Goal: Information Seeking & Learning: Learn about a topic

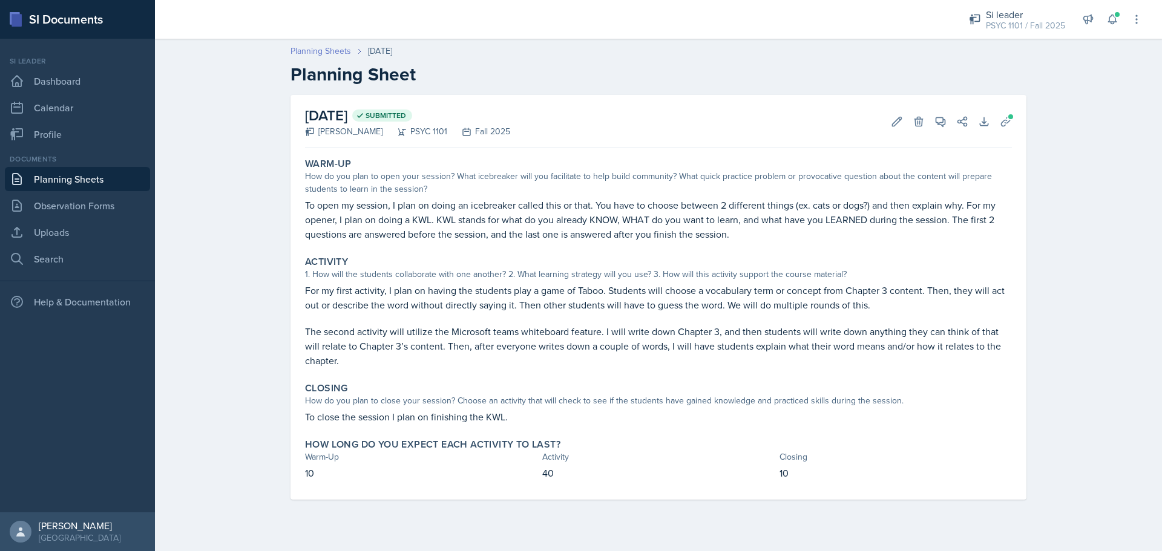
click at [343, 47] on link "Planning Sheets" at bounding box center [321, 51] width 61 height 13
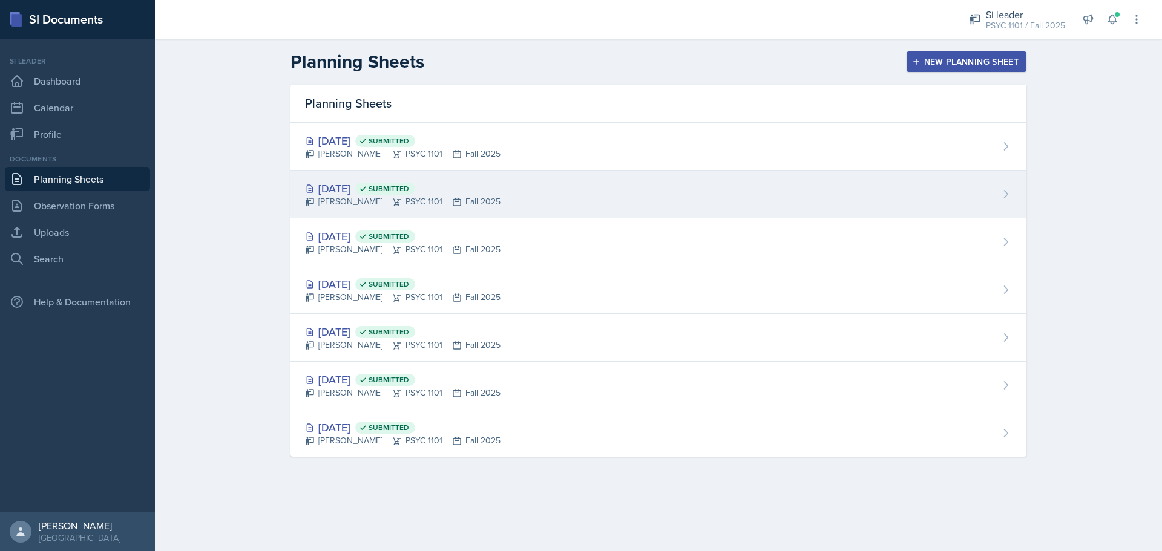
click at [386, 199] on div "[PERSON_NAME] PSYC 1101 Fall 2025" at bounding box center [403, 202] width 196 height 13
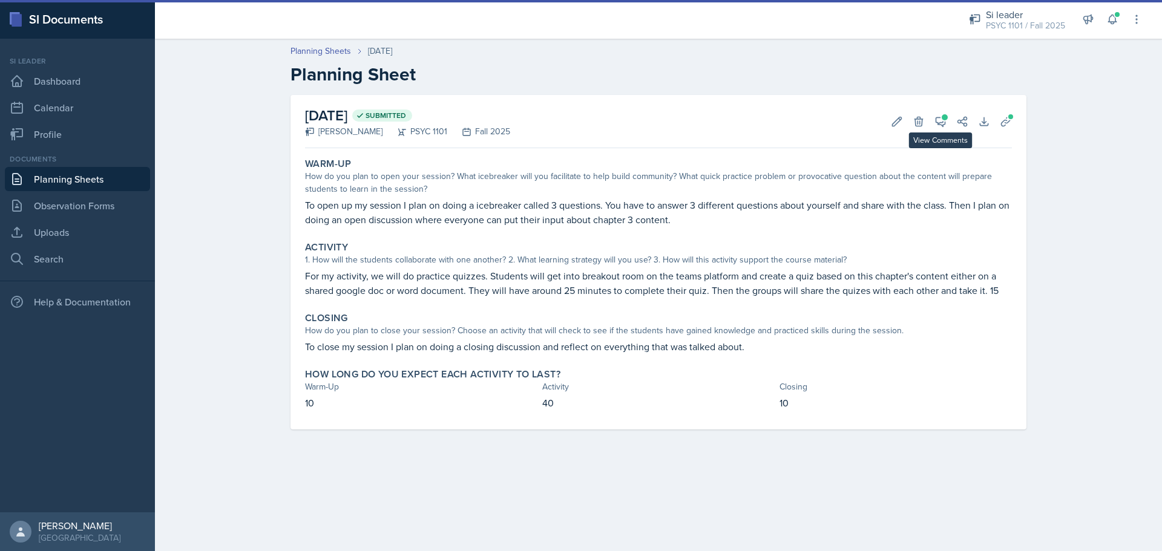
click at [929, 127] on div "View Comments Comments [DATE] [PERSON_NAME] 5:14 pm Warm-up 2/3 Good activities…" at bounding box center [947, 122] width 44 height 12
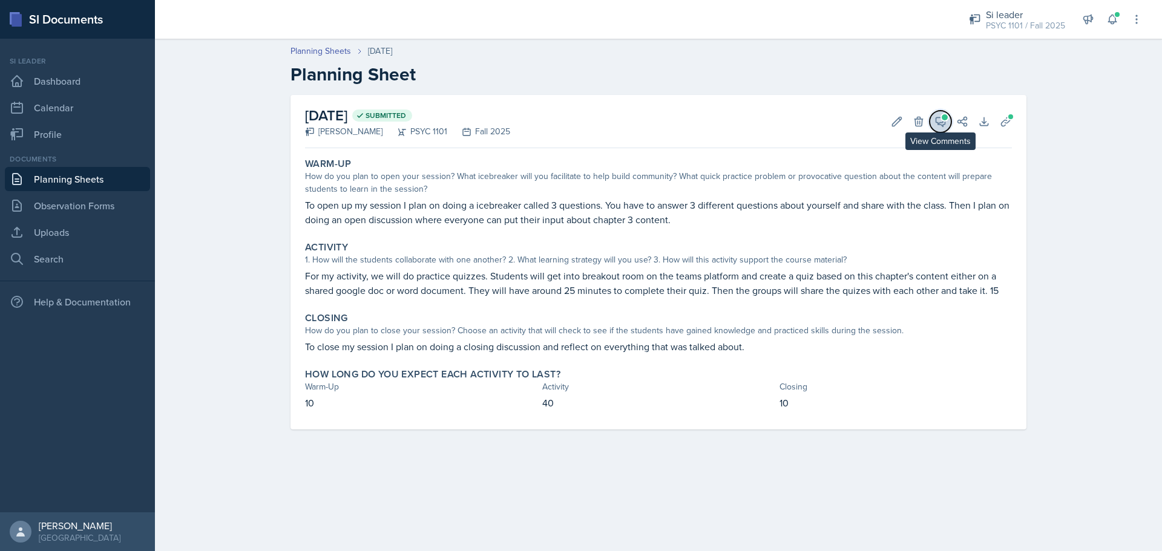
click at [934, 127] on button "View Comments" at bounding box center [941, 122] width 22 height 22
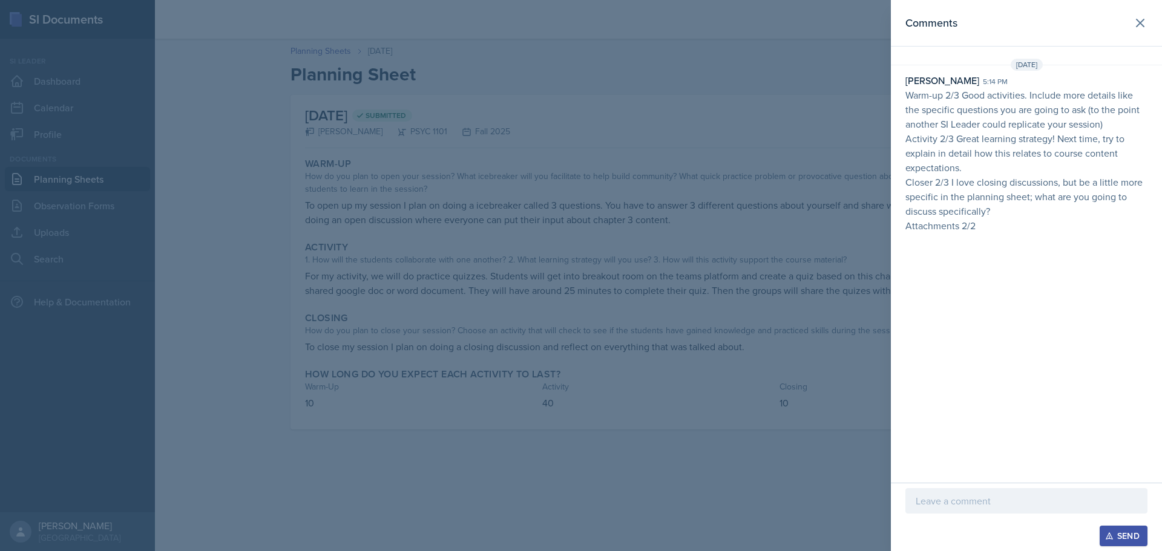
click at [754, 198] on div at bounding box center [581, 275] width 1162 height 551
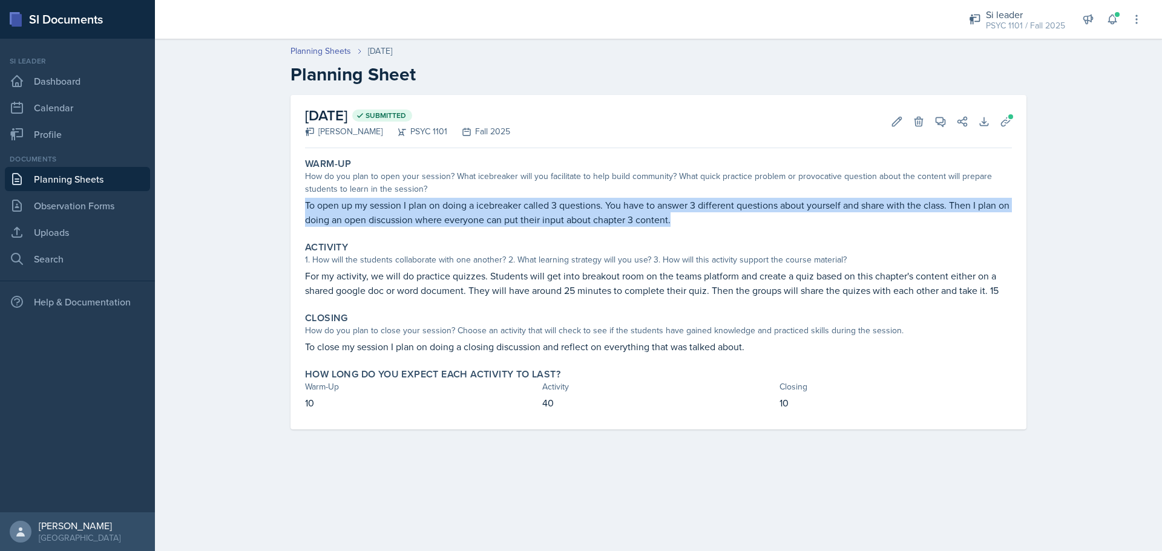
drag, startPoint x: 305, startPoint y: 206, endPoint x: 685, endPoint y: 217, distance: 380.3
click at [685, 217] on div "Warm-Up How do you plan to open your session? What icebreaker will you facilita…" at bounding box center [658, 192] width 717 height 79
drag, startPoint x: 682, startPoint y: 222, endPoint x: 593, endPoint y: 245, distance: 92.1
click at [681, 222] on p "To open up my session I plan on doing a icebreaker called 3 questions. You have…" at bounding box center [658, 212] width 707 height 29
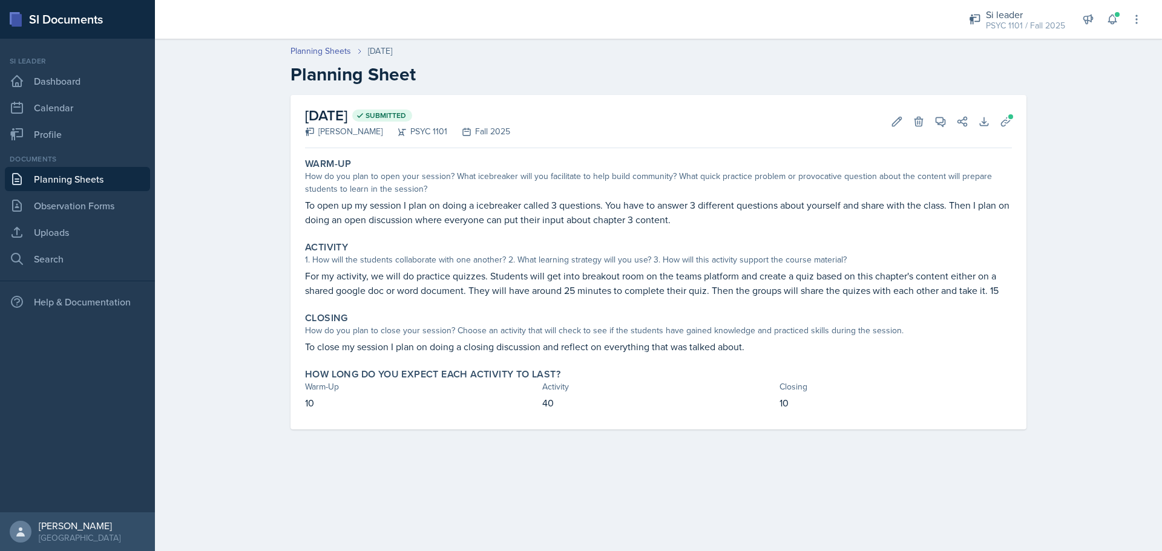
click at [329, 278] on p "For my activity, we will do practice quizzes. Students will get into breakout r…" at bounding box center [658, 283] width 707 height 29
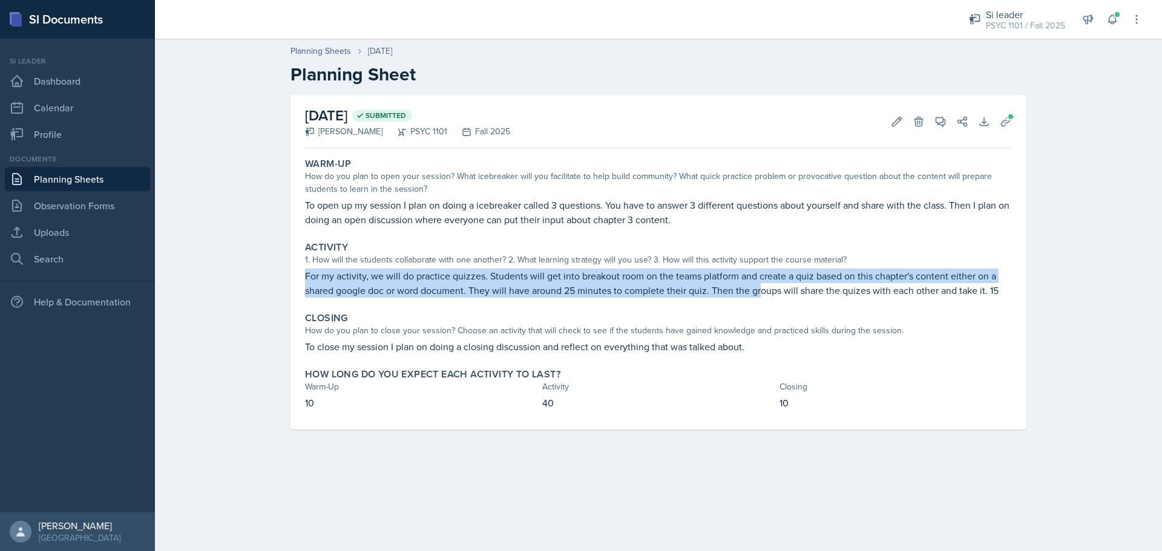
drag, startPoint x: 301, startPoint y: 275, endPoint x: 764, endPoint y: 292, distance: 463.4
click at [764, 292] on div "Activity 1. How will the students collaborate with one another? 2. What learnin…" at bounding box center [658, 270] width 717 height 66
click at [638, 299] on div "Activity 1. How will the students collaborate with one another? 2. What learnin…" at bounding box center [658, 270] width 717 height 66
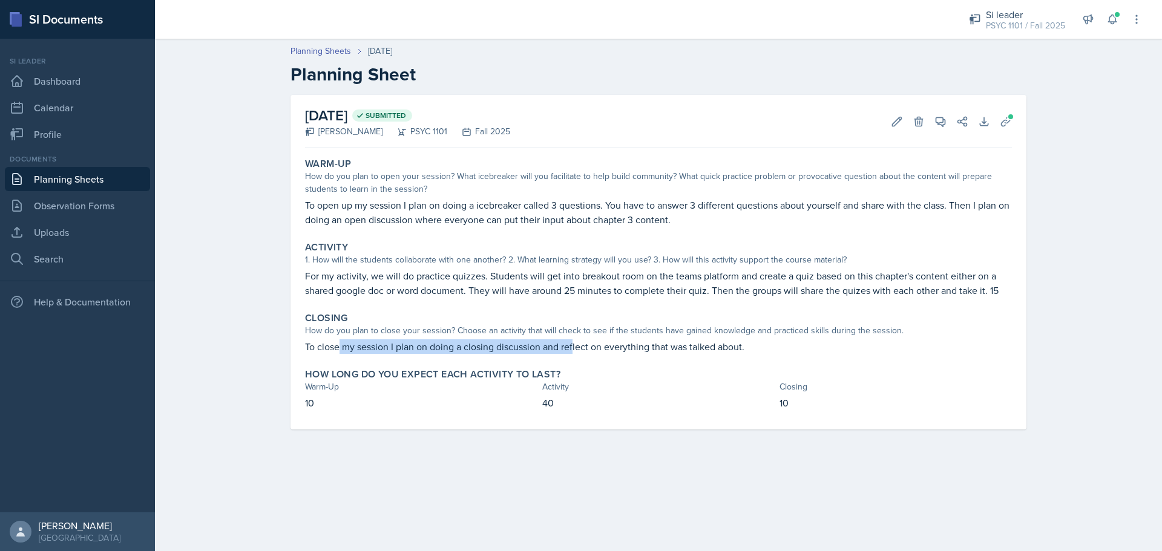
drag, startPoint x: 338, startPoint y: 347, endPoint x: 598, endPoint y: 340, distance: 260.4
click at [576, 344] on p "To close my session I plan on doing a closing discussion and reflect on everyth…" at bounding box center [658, 347] width 707 height 15
click at [645, 339] on div "Closing How do you plan to close your session? Choose an activity that will che…" at bounding box center [658, 333] width 717 height 51
click at [949, 119] on button "View Comments" at bounding box center [941, 122] width 22 height 22
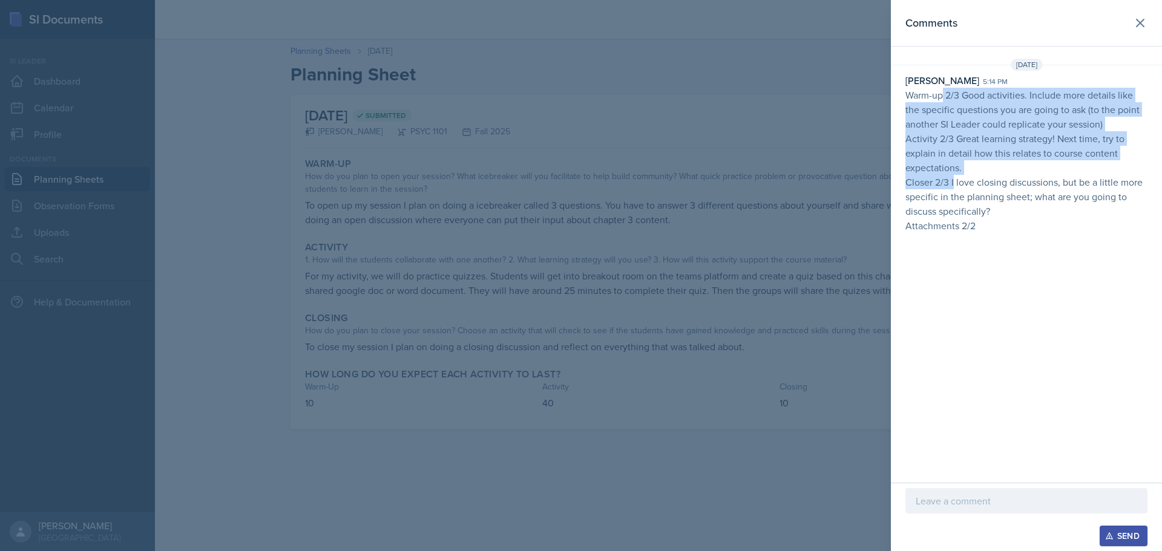
drag, startPoint x: 944, startPoint y: 99, endPoint x: 955, endPoint y: 189, distance: 90.3
click at [955, 189] on p "Warm-up 2/3 Good activities. Include more details like the specific questions y…" at bounding box center [1027, 160] width 242 height 145
click at [989, 173] on p "Activity 2/3 Great learning strategy! Next time, try to explain in detail how t…" at bounding box center [1027, 153] width 242 height 44
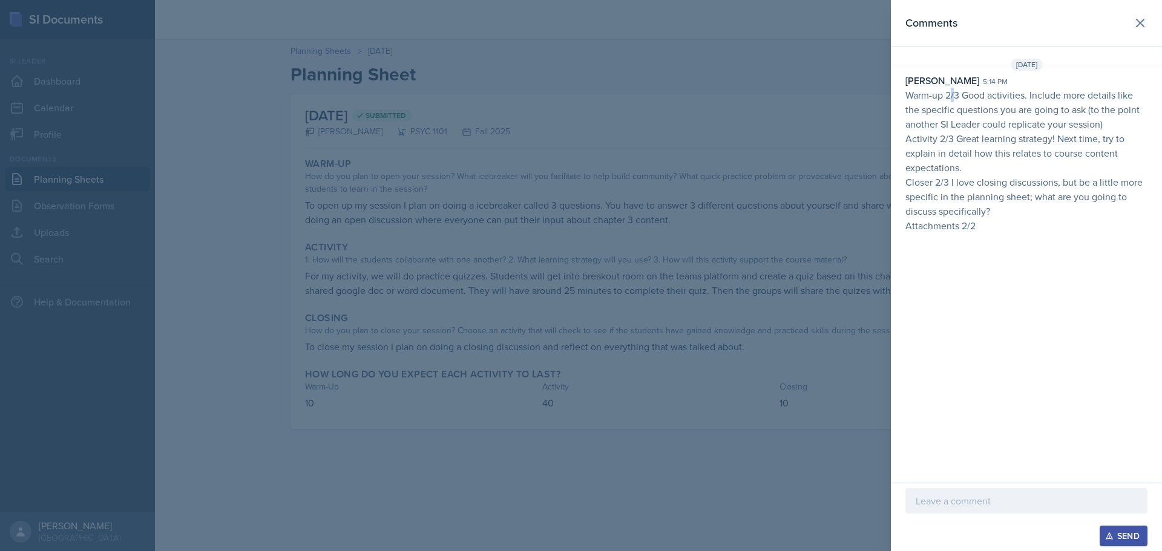
drag, startPoint x: 950, startPoint y: 98, endPoint x: 957, endPoint y: 100, distance: 6.9
click at [957, 100] on p "Warm-up 2/3 Good activities. Include more details like the specific questions y…" at bounding box center [1027, 110] width 242 height 44
drag, startPoint x: 953, startPoint y: 131, endPoint x: 1011, endPoint y: 117, distance: 59.3
click at [960, 130] on p "Warm-up 2/3 Good activities. Include more details like the specific questions y…" at bounding box center [1027, 160] width 242 height 145
click at [1036, 106] on p "Warm-up 2/3 Good activities. Include more details like the specific questions y…" at bounding box center [1027, 110] width 242 height 44
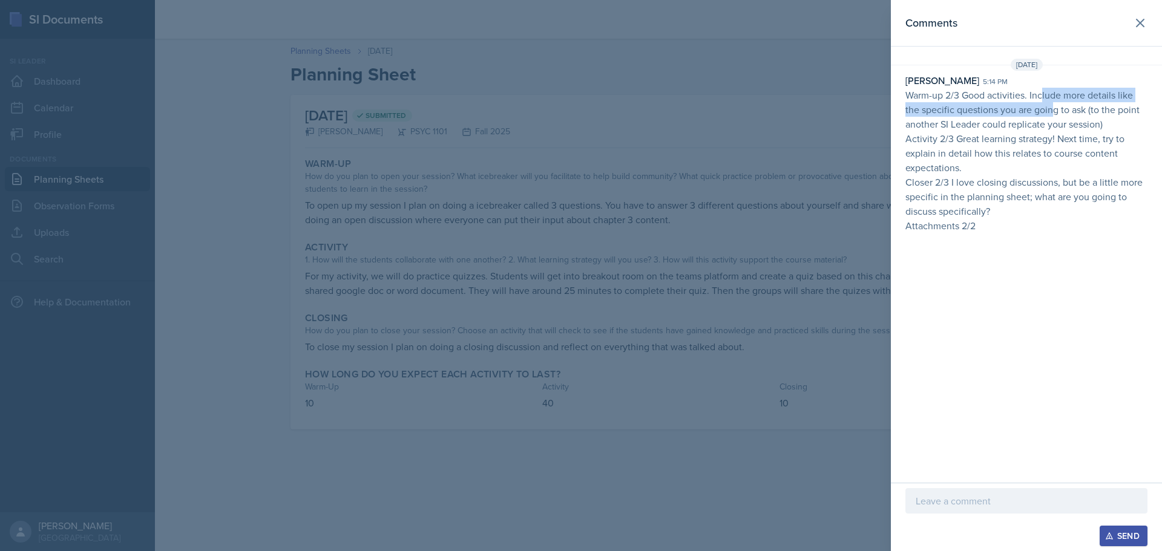
click at [1051, 108] on p "Warm-up 2/3 Good activities. Include more details like the specific questions y…" at bounding box center [1027, 110] width 242 height 44
click at [994, 108] on p "Warm-up 2/3 Good activities. Include more details like the specific questions y…" at bounding box center [1027, 110] width 242 height 44
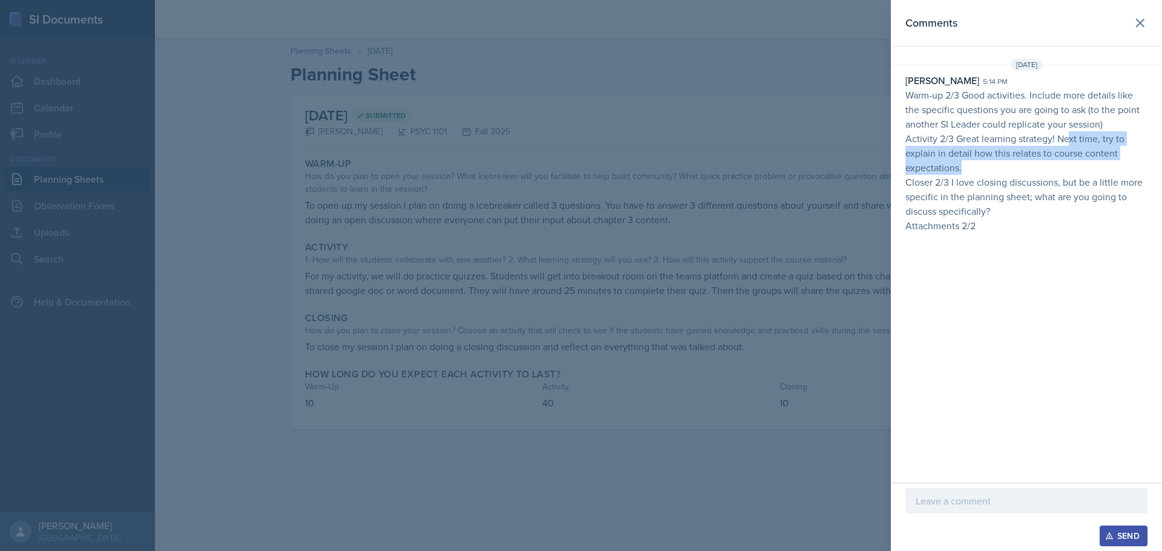
drag, startPoint x: 1068, startPoint y: 140, endPoint x: 999, endPoint y: 160, distance: 71.3
click at [999, 160] on p "Activity 2/3 Great learning strategy! Next time, try to explain in detail how t…" at bounding box center [1027, 153] width 242 height 44
click at [964, 153] on p "Activity 2/3 Great learning strategy! Next time, try to explain in detail how t…" at bounding box center [1027, 153] width 242 height 44
click at [972, 162] on p "Activity 2/3 Great learning strategy! Next time, try to explain in detail how t…" at bounding box center [1027, 153] width 242 height 44
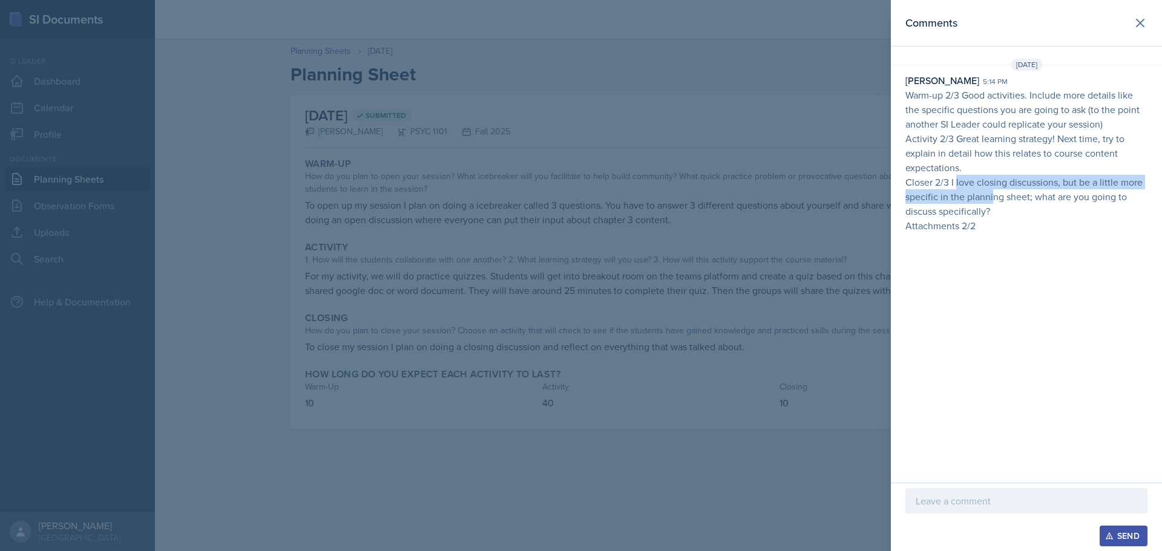
drag, startPoint x: 958, startPoint y: 185, endPoint x: 993, endPoint y: 200, distance: 38.8
click at [993, 200] on p "Closer 2/3 I love closing discussions, but be a little more specific in the pla…" at bounding box center [1027, 197] width 242 height 44
click at [843, 272] on div at bounding box center [581, 275] width 1162 height 551
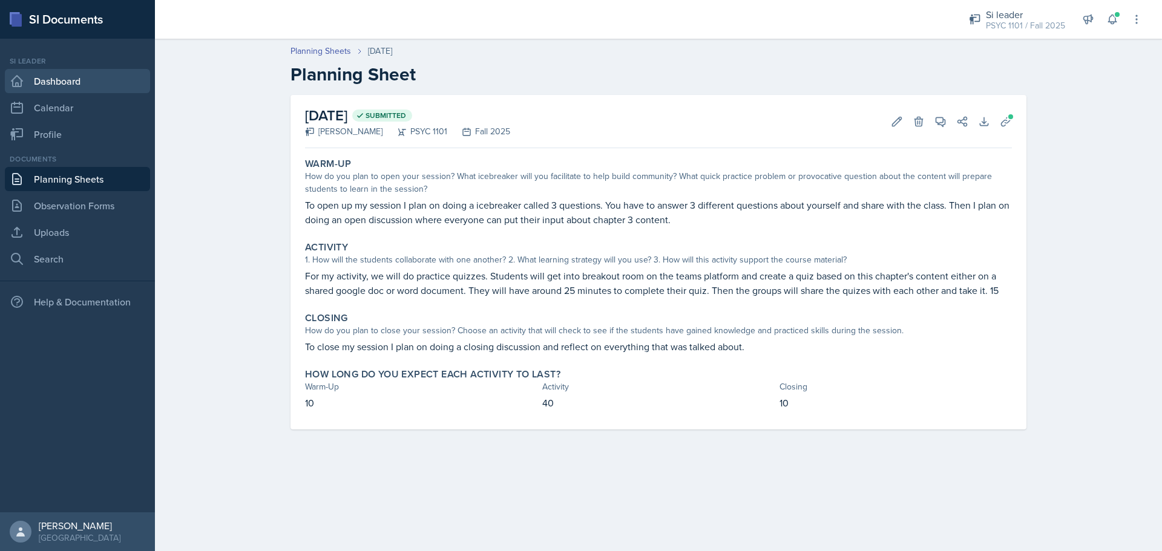
click at [42, 70] on div "Si leader Dashboard Calendar Profile" at bounding box center [77, 101] width 145 height 91
click at [44, 72] on link "Dashboard" at bounding box center [77, 81] width 145 height 24
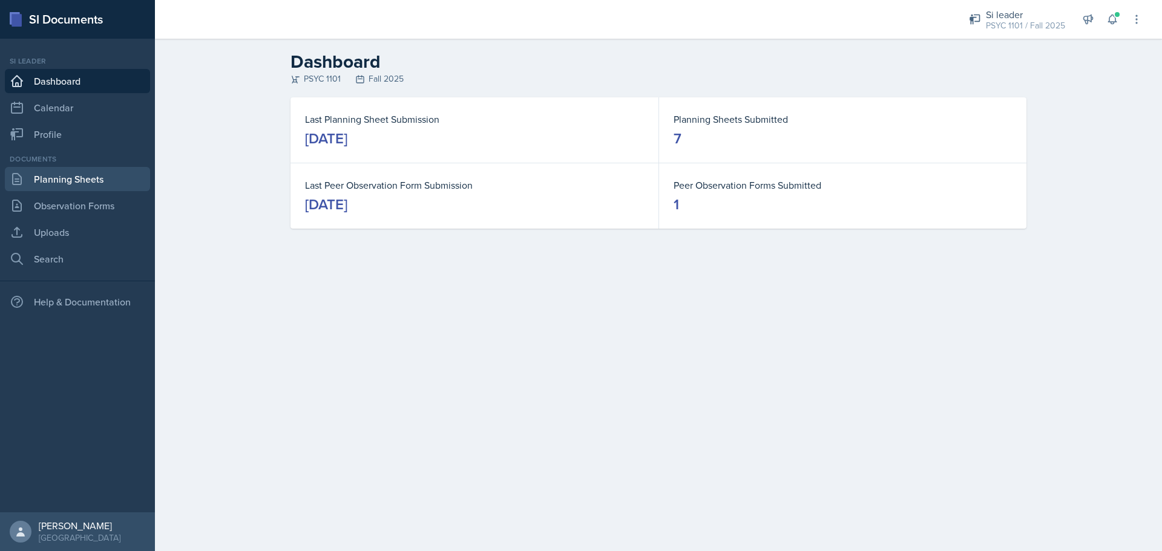
click at [68, 184] on link "Planning Sheets" at bounding box center [77, 179] width 145 height 24
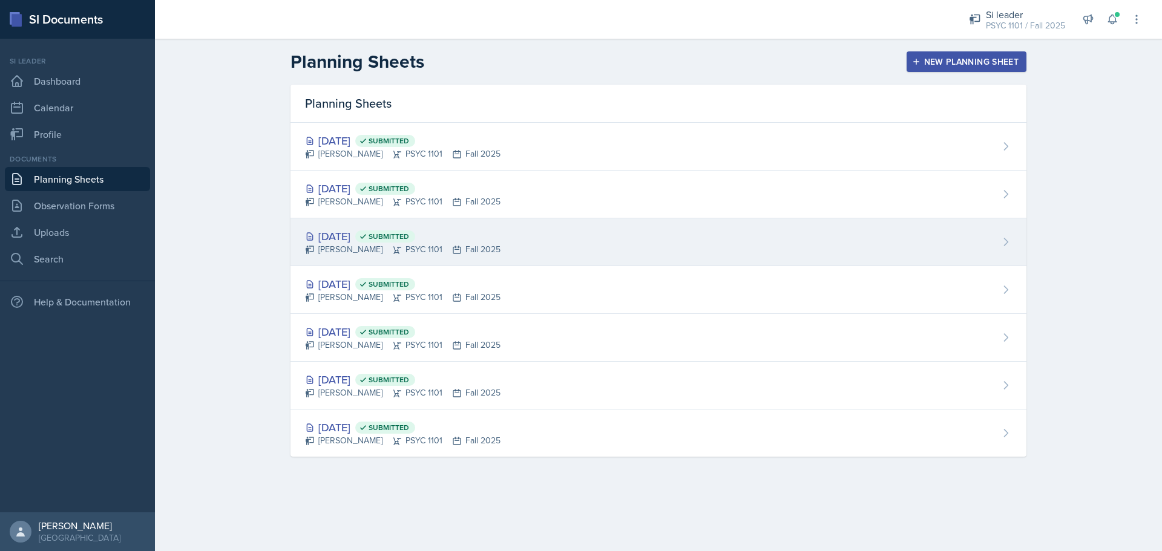
click at [391, 225] on div "[DATE] Submitted [PERSON_NAME] PSYC 1101 Fall 2025" at bounding box center [659, 243] width 736 height 48
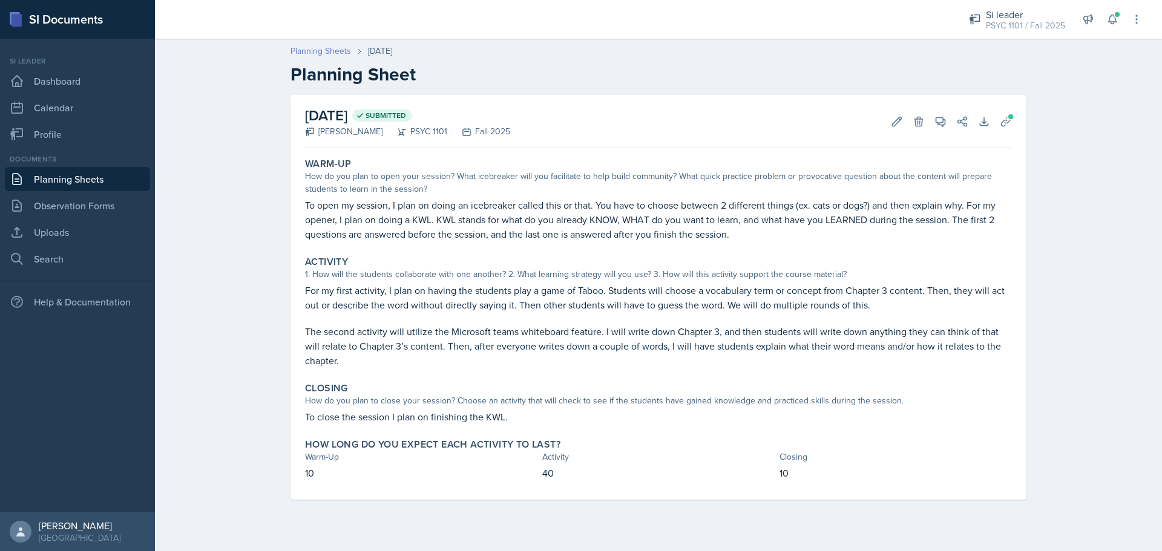
click at [324, 54] on link "Planning Sheets" at bounding box center [321, 51] width 61 height 13
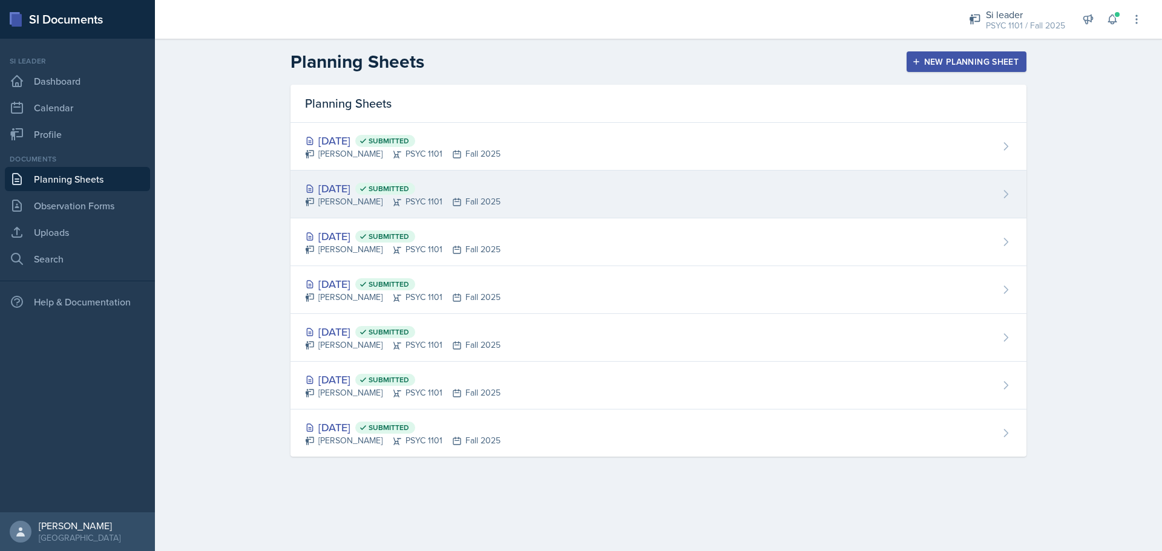
click at [365, 189] on div "[DATE] Submitted" at bounding box center [403, 188] width 196 height 16
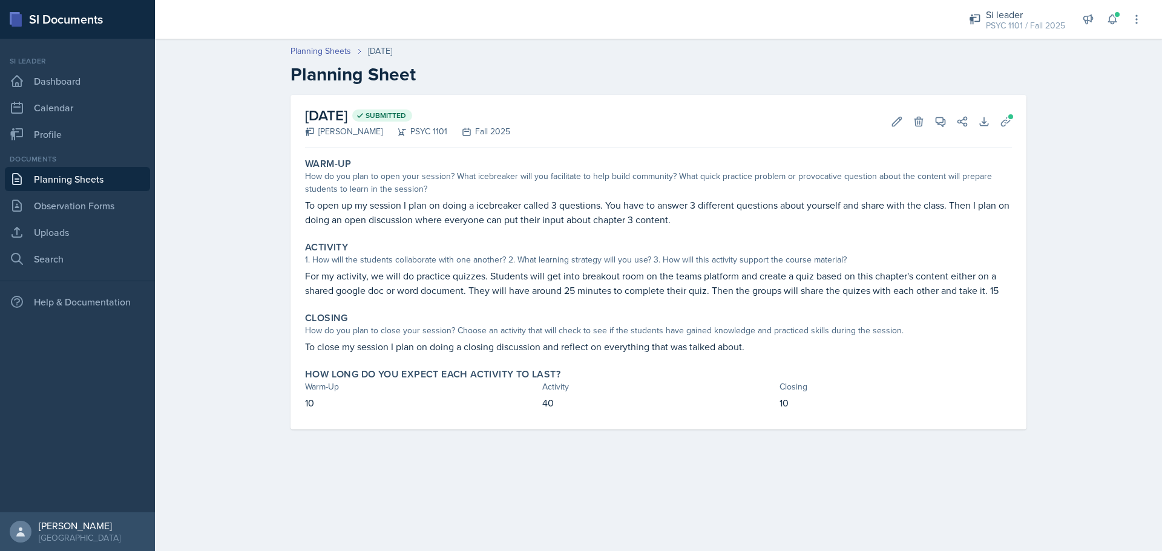
click at [306, 205] on p "To open up my session I plan on doing a icebreaker called 3 questions. You have…" at bounding box center [658, 212] width 707 height 29
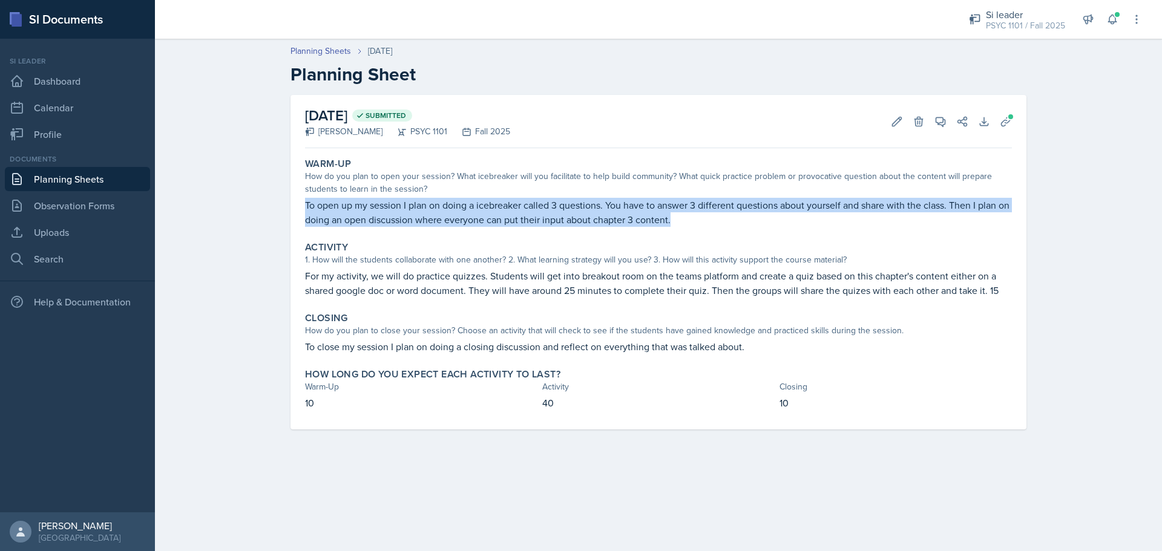
drag, startPoint x: 306, startPoint y: 203, endPoint x: 686, endPoint y: 218, distance: 379.8
click at [686, 218] on p "To open up my session I plan on doing a icebreaker called 3 questions. You have…" at bounding box center [658, 212] width 707 height 29
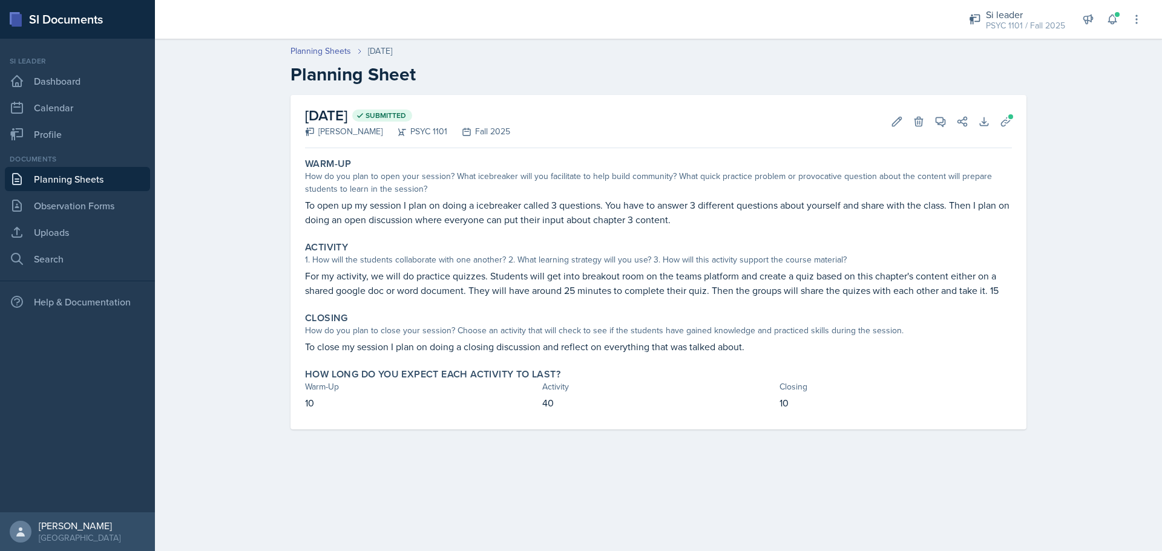
click at [705, 240] on div "Activity 1. How will the students collaborate with one another? 2. What learnin…" at bounding box center [658, 270] width 717 height 66
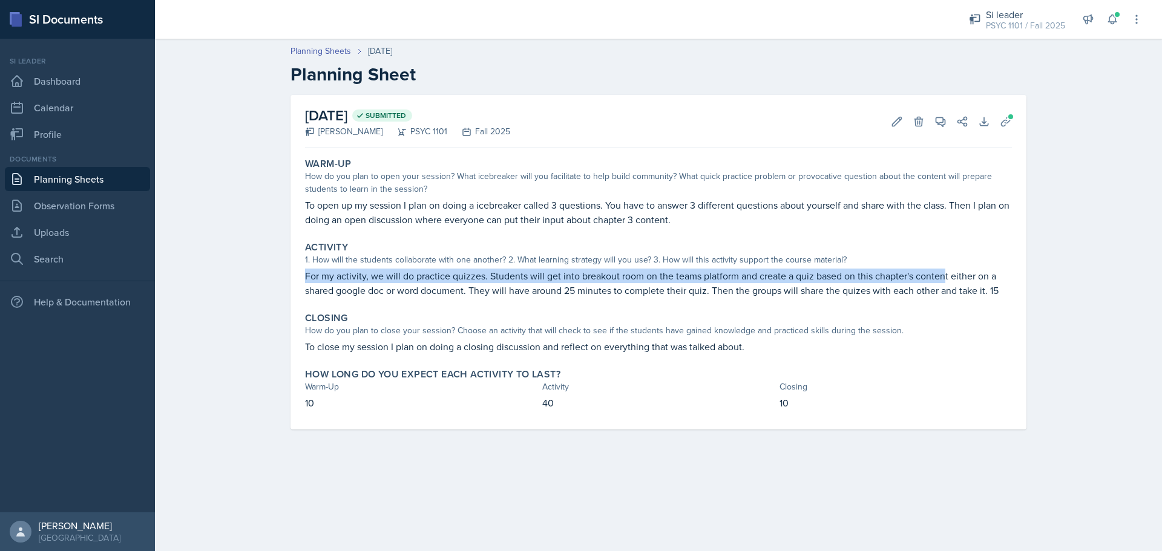
drag, startPoint x: 308, startPoint y: 278, endPoint x: 946, endPoint y: 275, distance: 638.7
click at [946, 275] on p "For my activity, we will do practice quizzes. Students will get into breakout r…" at bounding box center [658, 283] width 707 height 29
click at [940, 126] on icon at bounding box center [941, 122] width 12 height 12
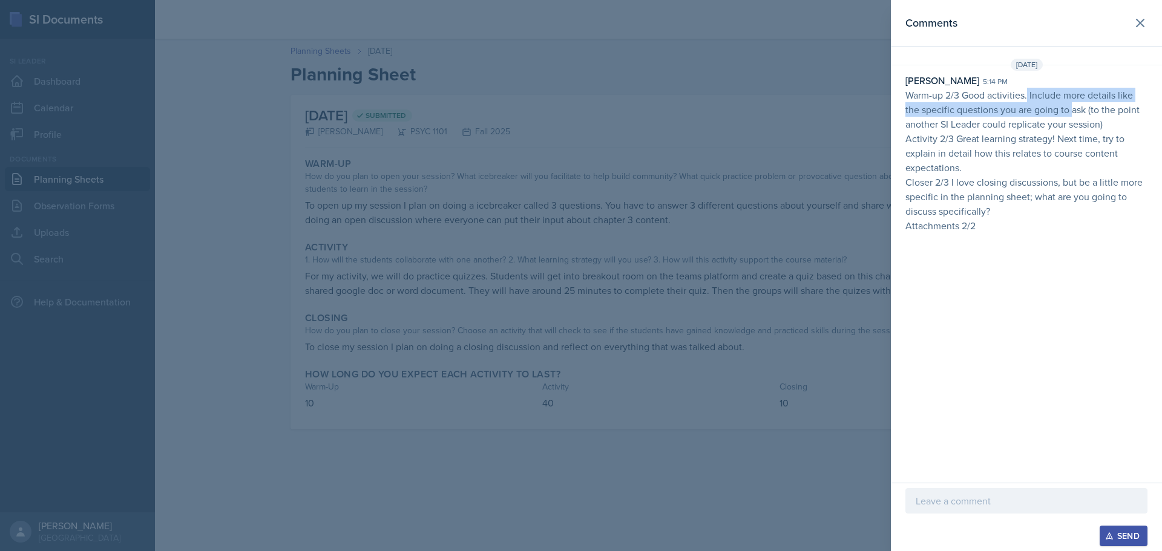
drag, startPoint x: 1028, startPoint y: 93, endPoint x: 1074, endPoint y: 107, distance: 48.2
click at [1074, 107] on p "Warm-up 2/3 Good activities. Include more details like the specific questions y…" at bounding box center [1027, 110] width 242 height 44
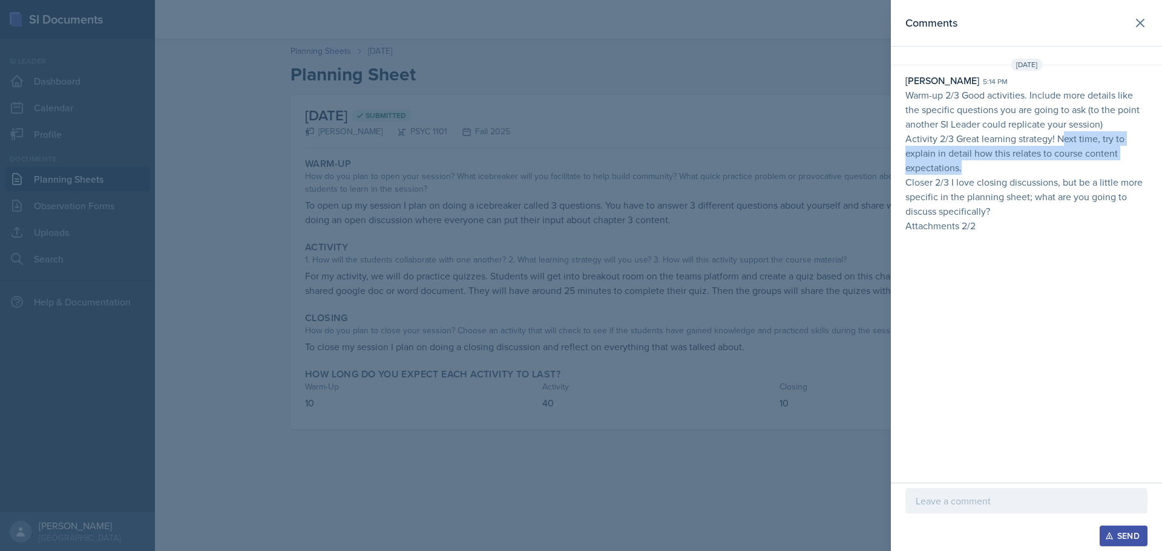
drag, startPoint x: 1071, startPoint y: 143, endPoint x: 1075, endPoint y: 165, distance: 22.8
click at [1075, 165] on p "Activity 2/3 Great learning strategy! Next time, try to explain in detail how t…" at bounding box center [1027, 153] width 242 height 44
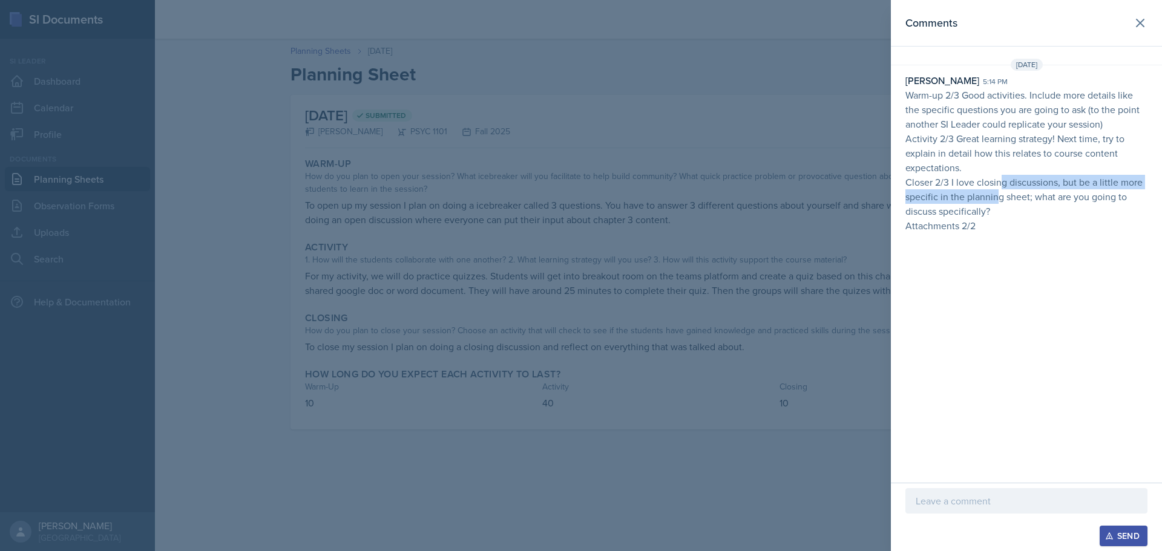
drag, startPoint x: 1000, startPoint y: 185, endPoint x: 993, endPoint y: 203, distance: 19.6
click at [997, 201] on p "Closer 2/3 I love closing discussions, but be a little more specific in the pla…" at bounding box center [1027, 197] width 242 height 44
click at [611, 162] on div at bounding box center [581, 275] width 1162 height 551
